Goal: Information Seeking & Learning: Find specific fact

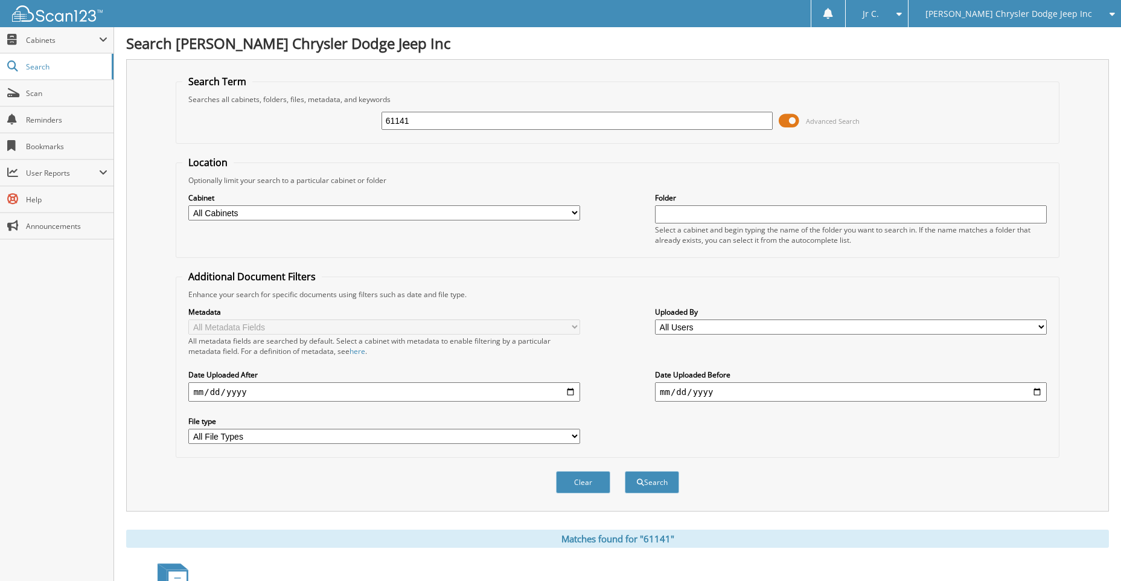
click at [393, 124] on input "61141" at bounding box center [578, 121] width 392 height 18
type input "6"
type input "61132"
click at [625, 471] on button "Search" at bounding box center [652, 482] width 54 height 22
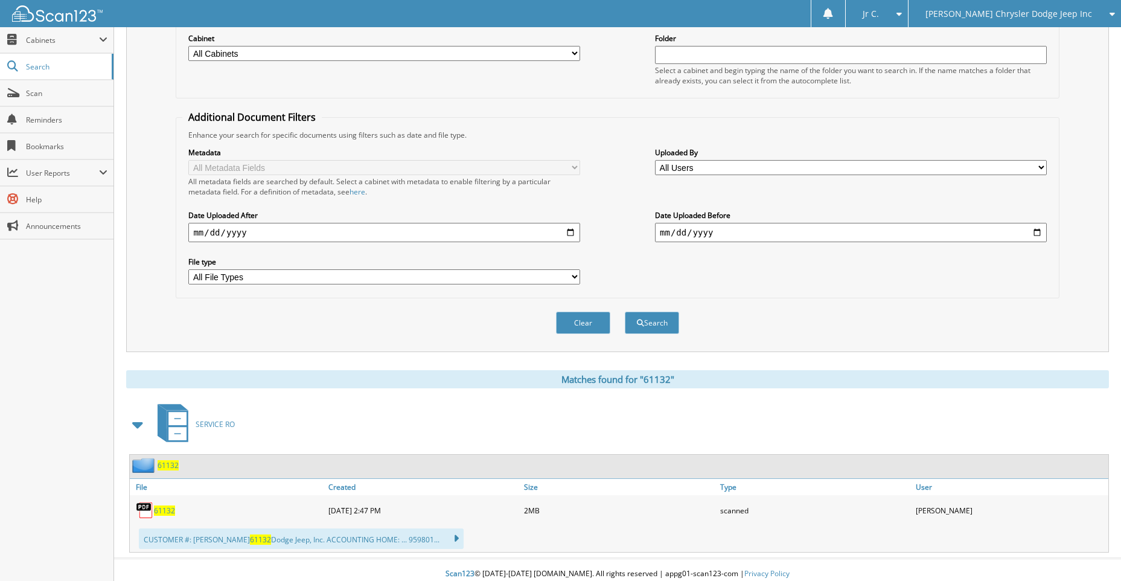
scroll to position [168, 0]
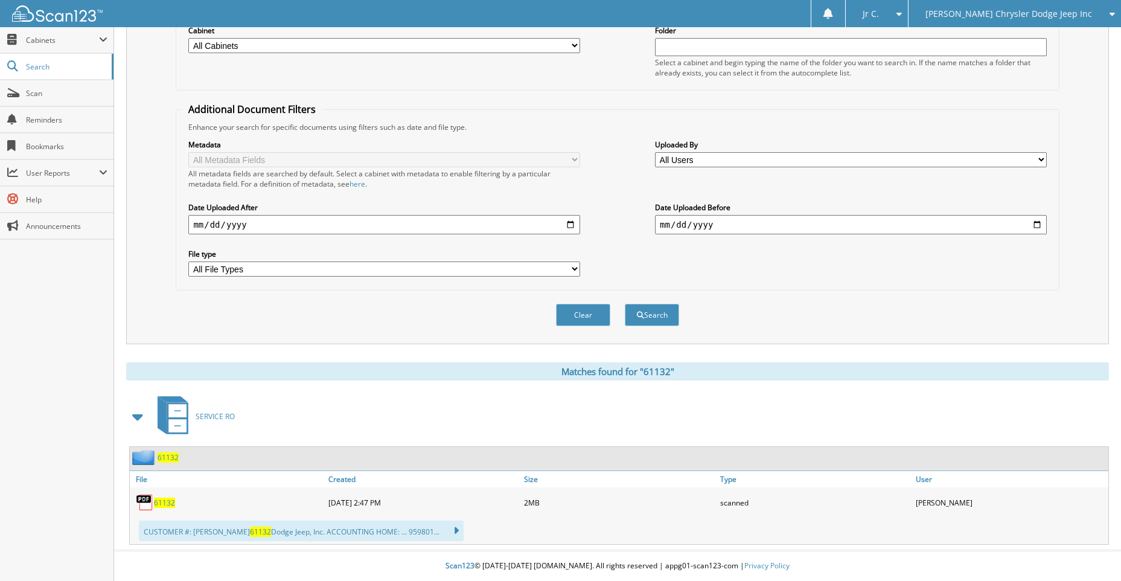
click at [167, 507] on div "61132" at bounding box center [228, 502] width 196 height 24
click at [167, 504] on span "61132" at bounding box center [164, 503] width 21 height 10
